Goal: Find specific page/section: Find specific page/section

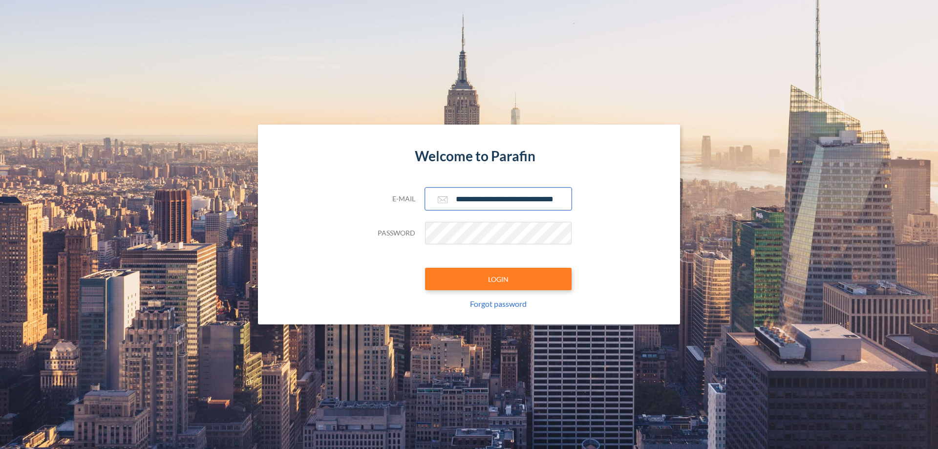
type input "**********"
click at [499, 279] on button "LOGIN" at bounding box center [498, 279] width 147 height 22
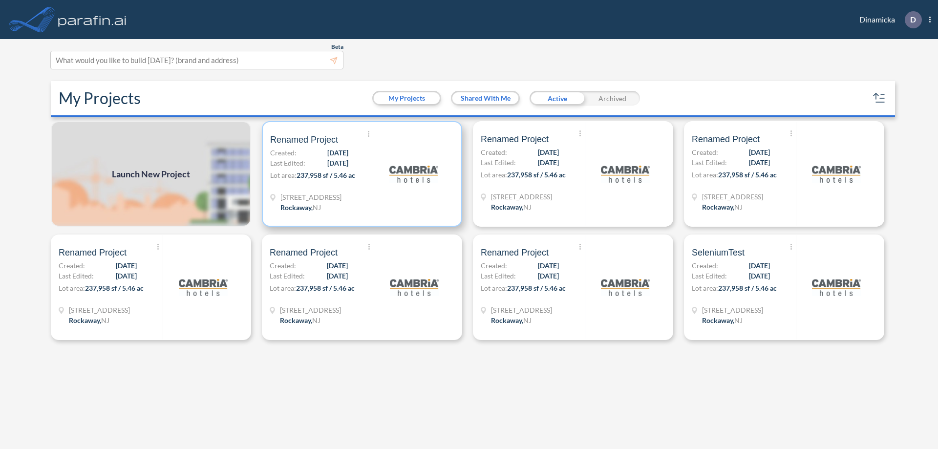
scroll to position [2, 0]
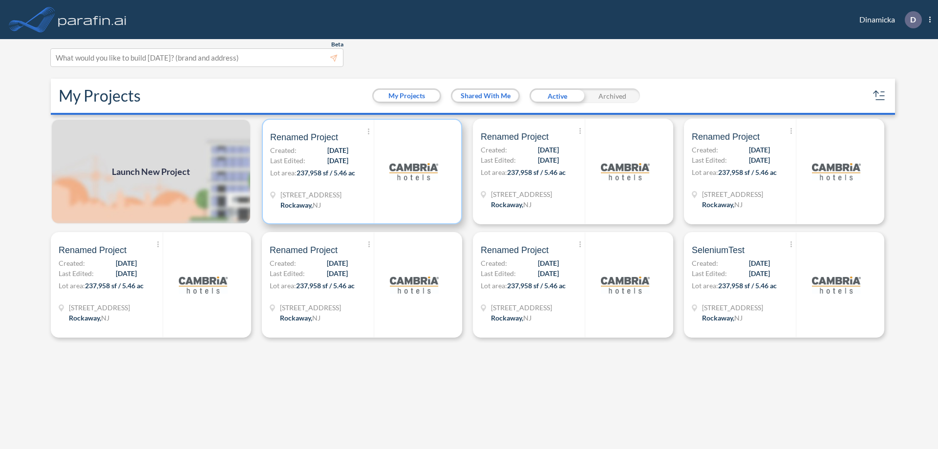
click at [362, 172] on p "Lot area: 237,958 sf / 5.46 ac" at bounding box center [322, 175] width 104 height 14
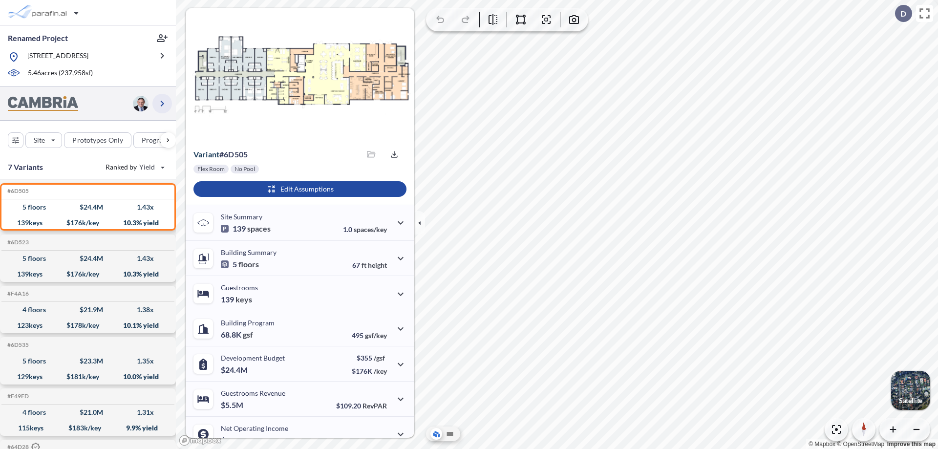
click at [162, 103] on icon "button" at bounding box center [162, 104] width 12 height 12
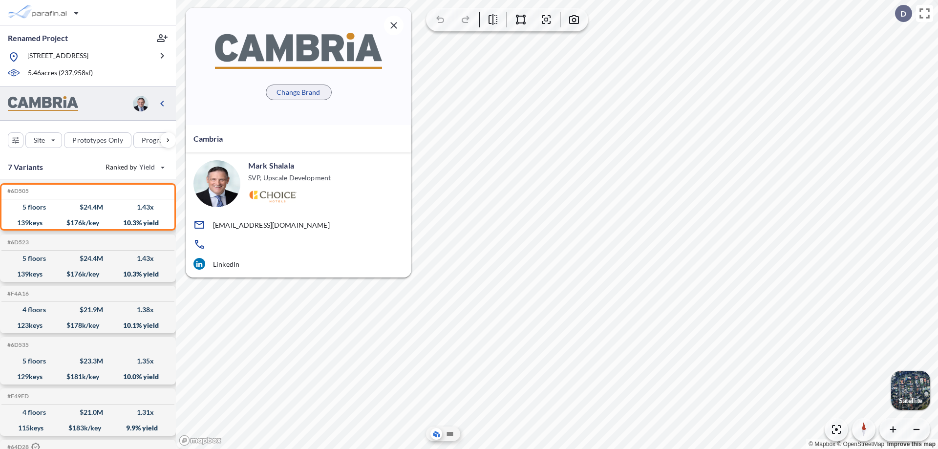
click at [299, 92] on p "Change Brand" at bounding box center [298, 92] width 43 height 10
